Goal: Transaction & Acquisition: Purchase product/service

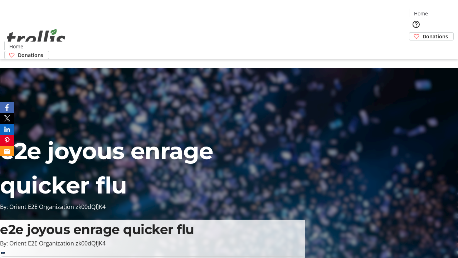
click at [423, 33] on span "Donations" at bounding box center [435, 37] width 25 height 8
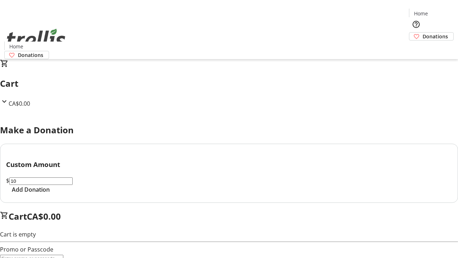
click at [50, 194] on span "Add Donation" at bounding box center [31, 189] width 38 height 9
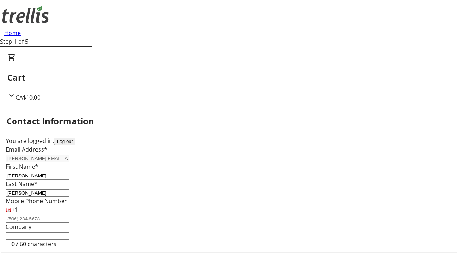
scroll to position [96, 0]
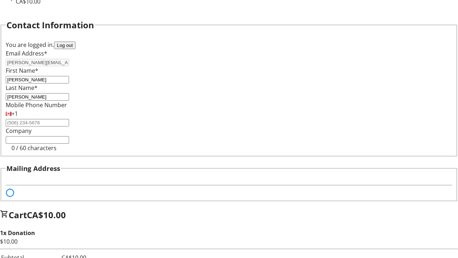
select select "BC"
select select "CA"
